Goal: Information Seeking & Learning: Learn about a topic

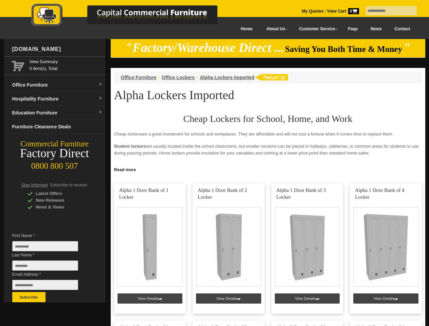
click at [386, 11] on input "text" at bounding box center [390, 10] width 51 height 9
click at [50, 267] on input "Last Name *" at bounding box center [45, 265] width 66 height 10
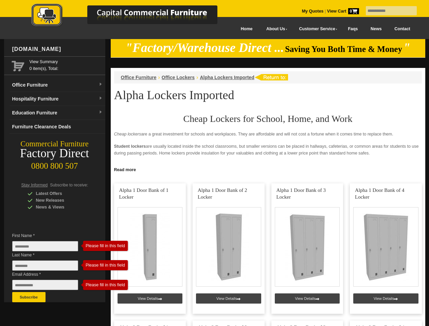
click at [268, 169] on link "Read more" at bounding box center [268, 169] width 314 height 8
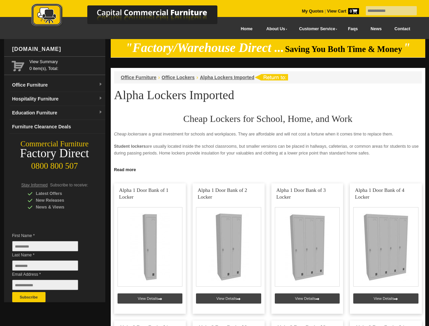
click at [386, 11] on input "text" at bounding box center [390, 10] width 51 height 9
click at [50, 267] on input "Last Name *" at bounding box center [45, 265] width 66 height 10
click at [29, 297] on button "Subscribe" at bounding box center [28, 297] width 33 height 10
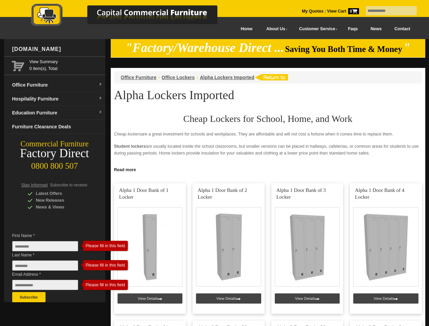
click at [268, 169] on link "Read more" at bounding box center [268, 169] width 314 height 8
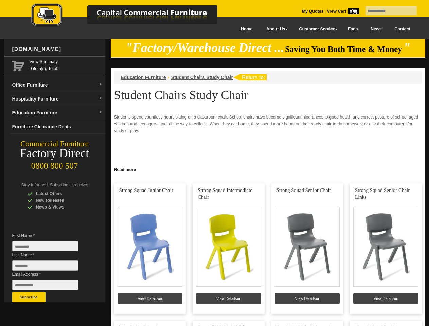
click at [386, 11] on input "text" at bounding box center [390, 10] width 51 height 9
click at [50, 267] on input "Last Name *" at bounding box center [45, 265] width 66 height 10
click at [29, 297] on button "Subscribe" at bounding box center [28, 297] width 33 height 10
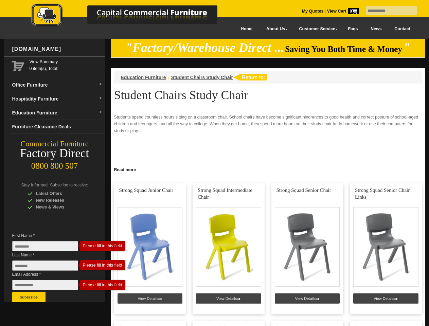
click at [268, 169] on link "Read more" at bounding box center [268, 169] width 314 height 8
